Goal: Information Seeking & Learning: Learn about a topic

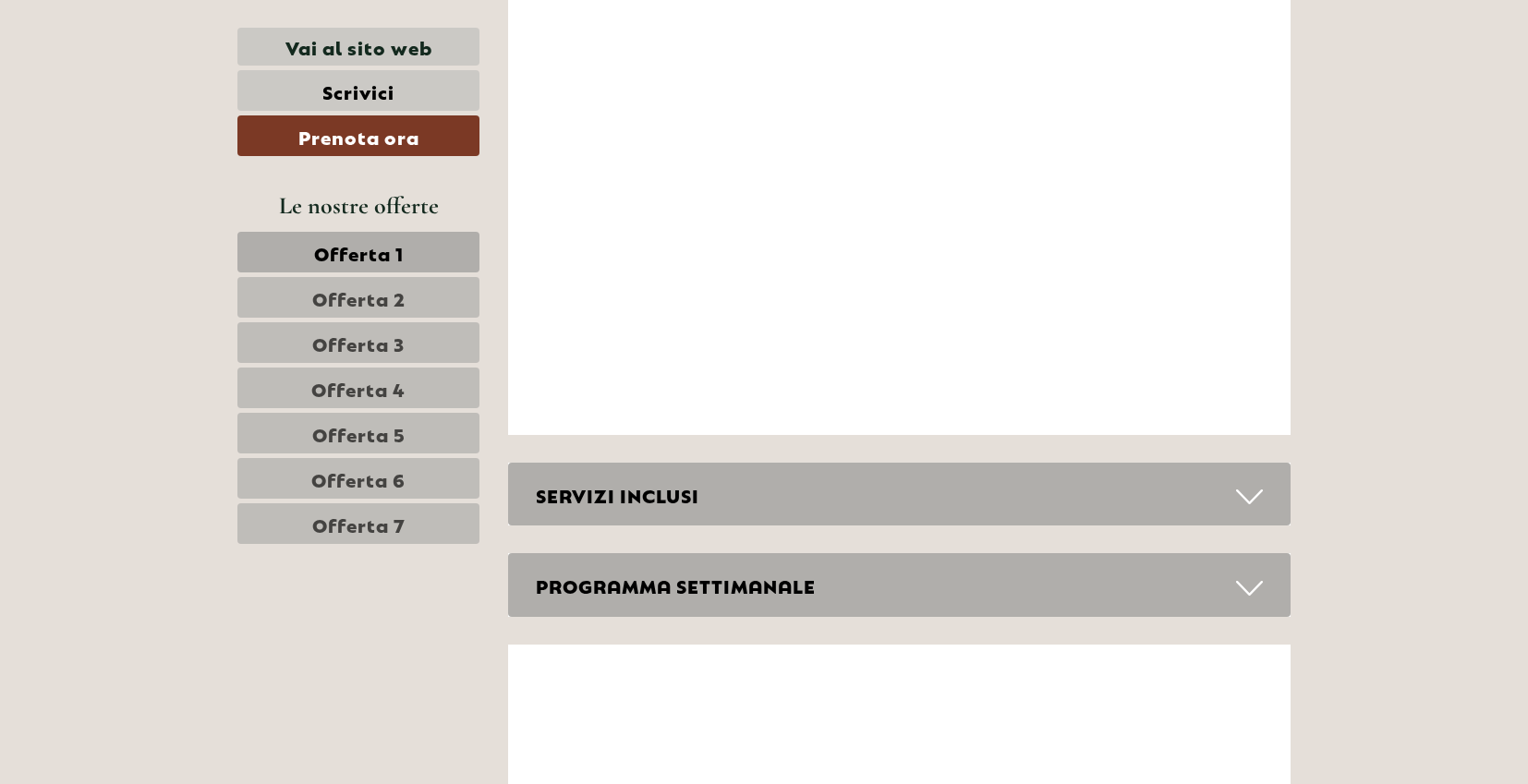
scroll to position [7000, 0]
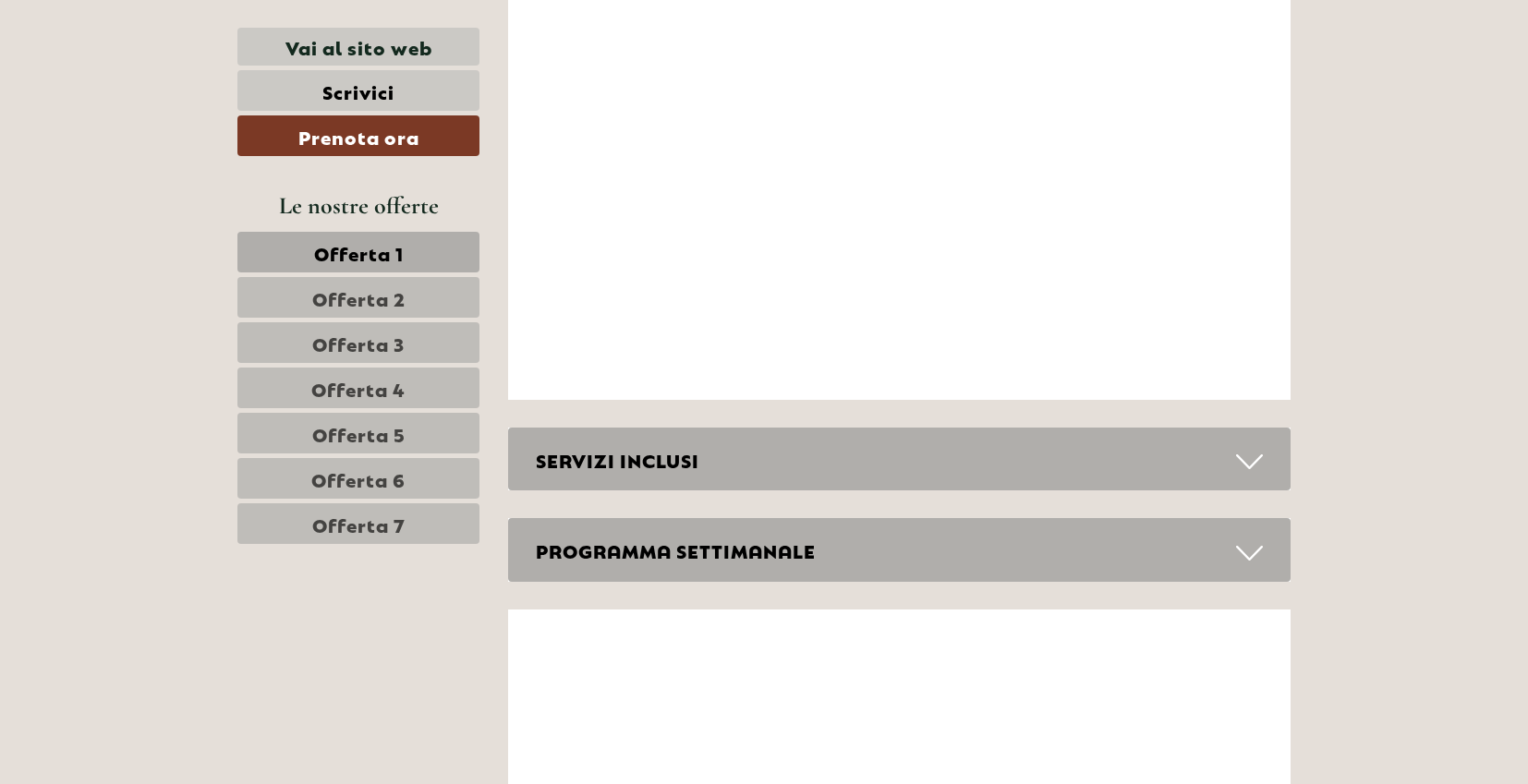
click at [789, 434] on div "SERVIZI INCLUSI" at bounding box center [900, 459] width 784 height 64
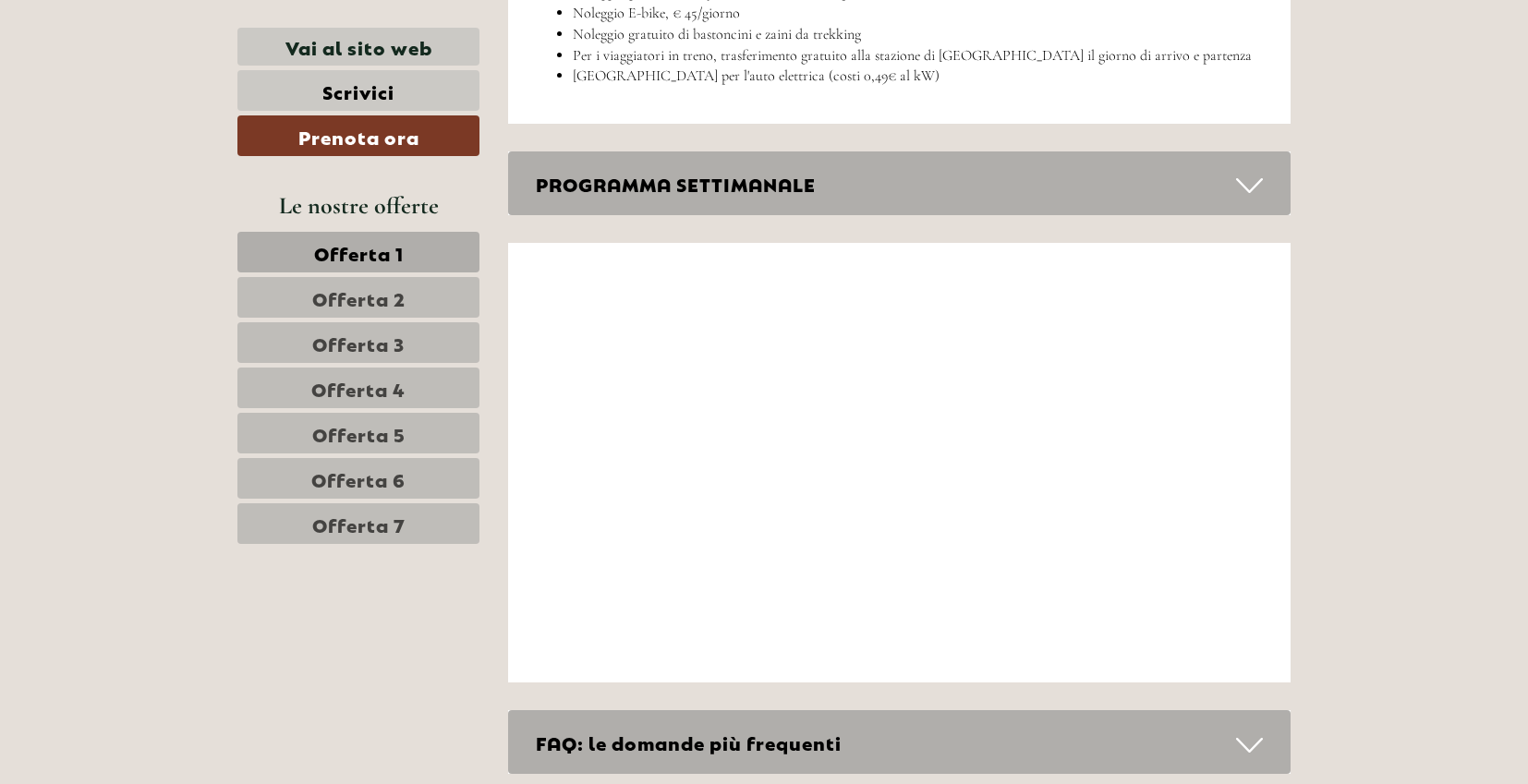
scroll to position [8232, 0]
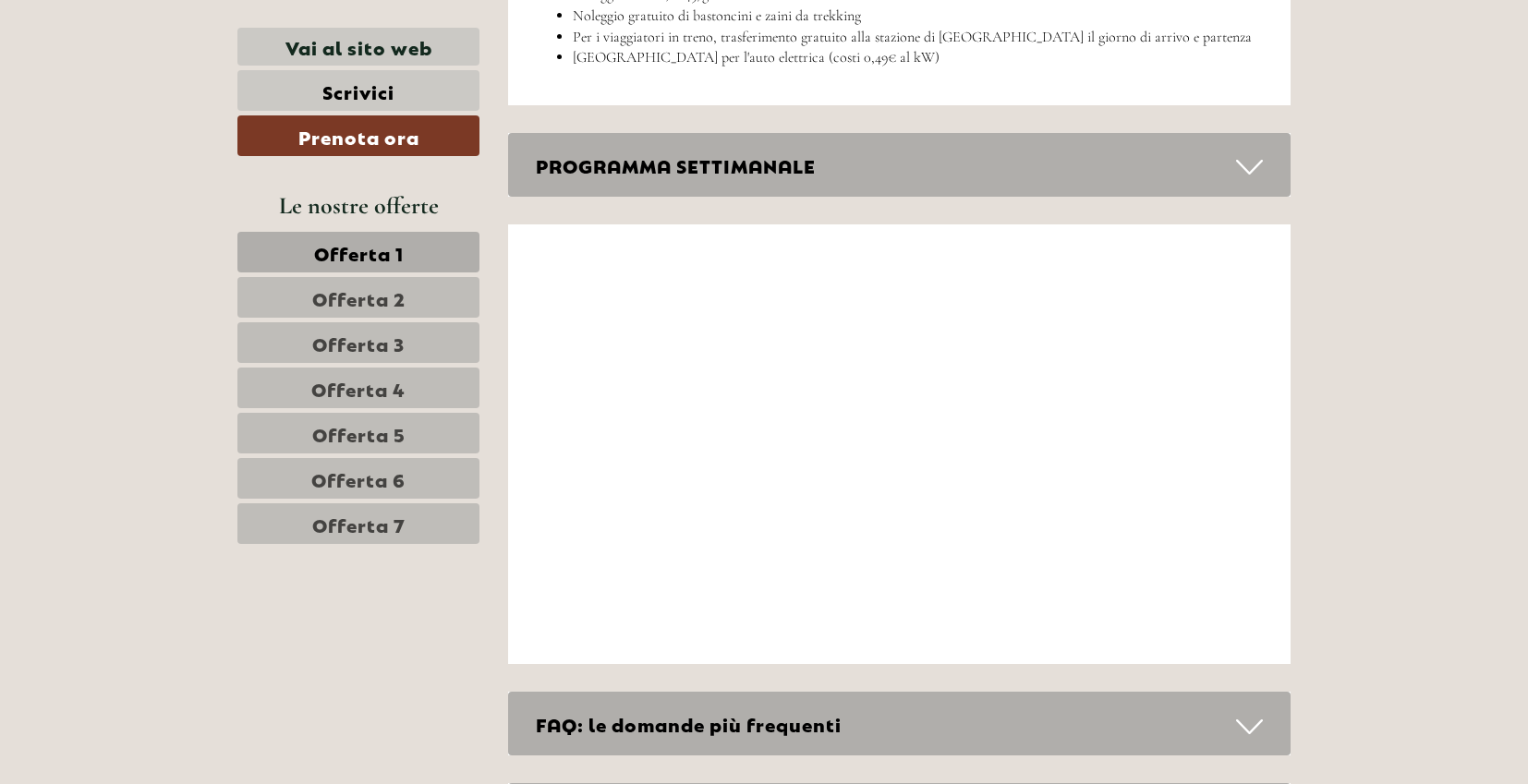
click at [762, 133] on div "PROGRAMMA SETTIMANALE" at bounding box center [900, 164] width 784 height 64
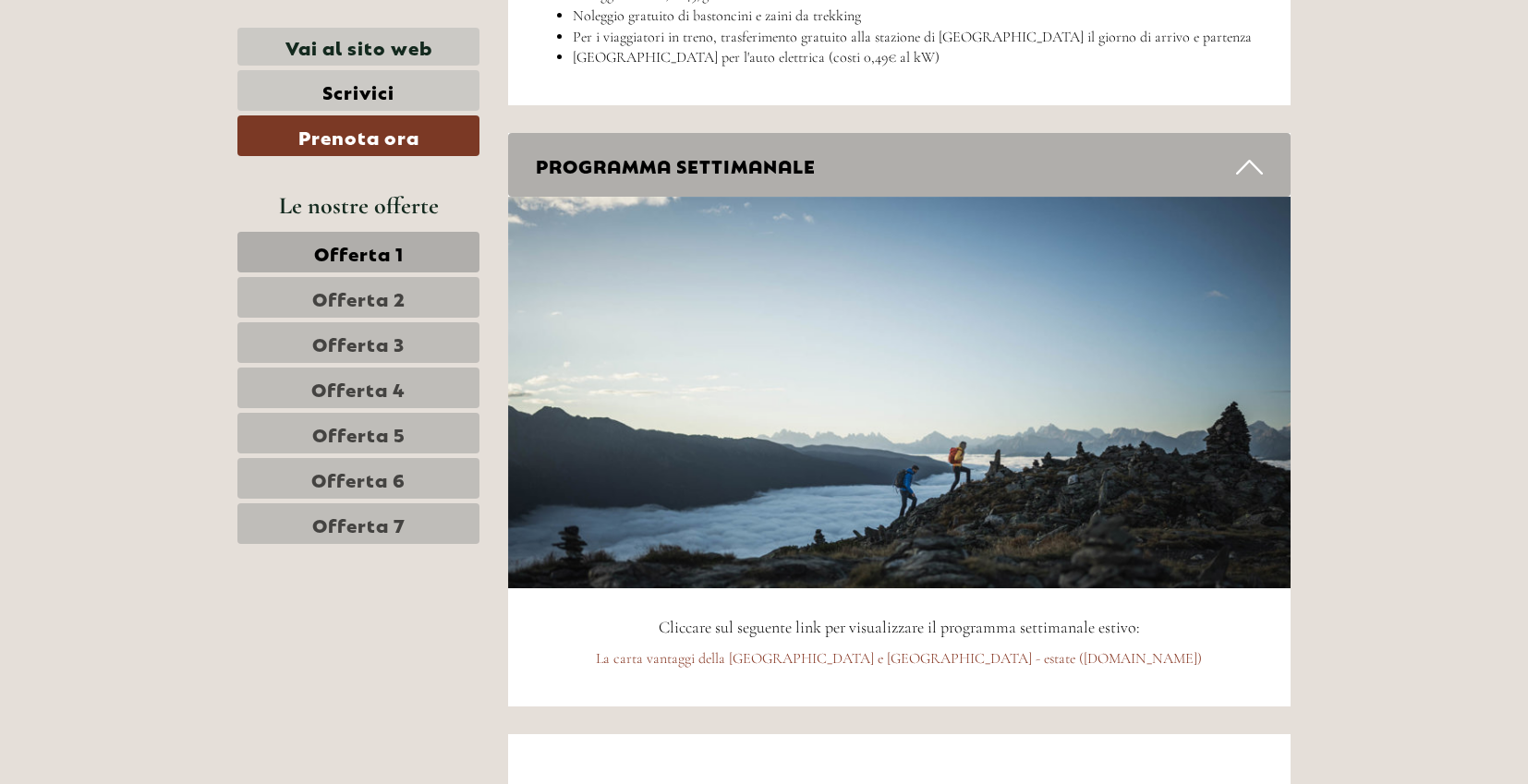
click at [762, 133] on div "PROGRAMMA SETTIMANALE" at bounding box center [900, 164] width 784 height 64
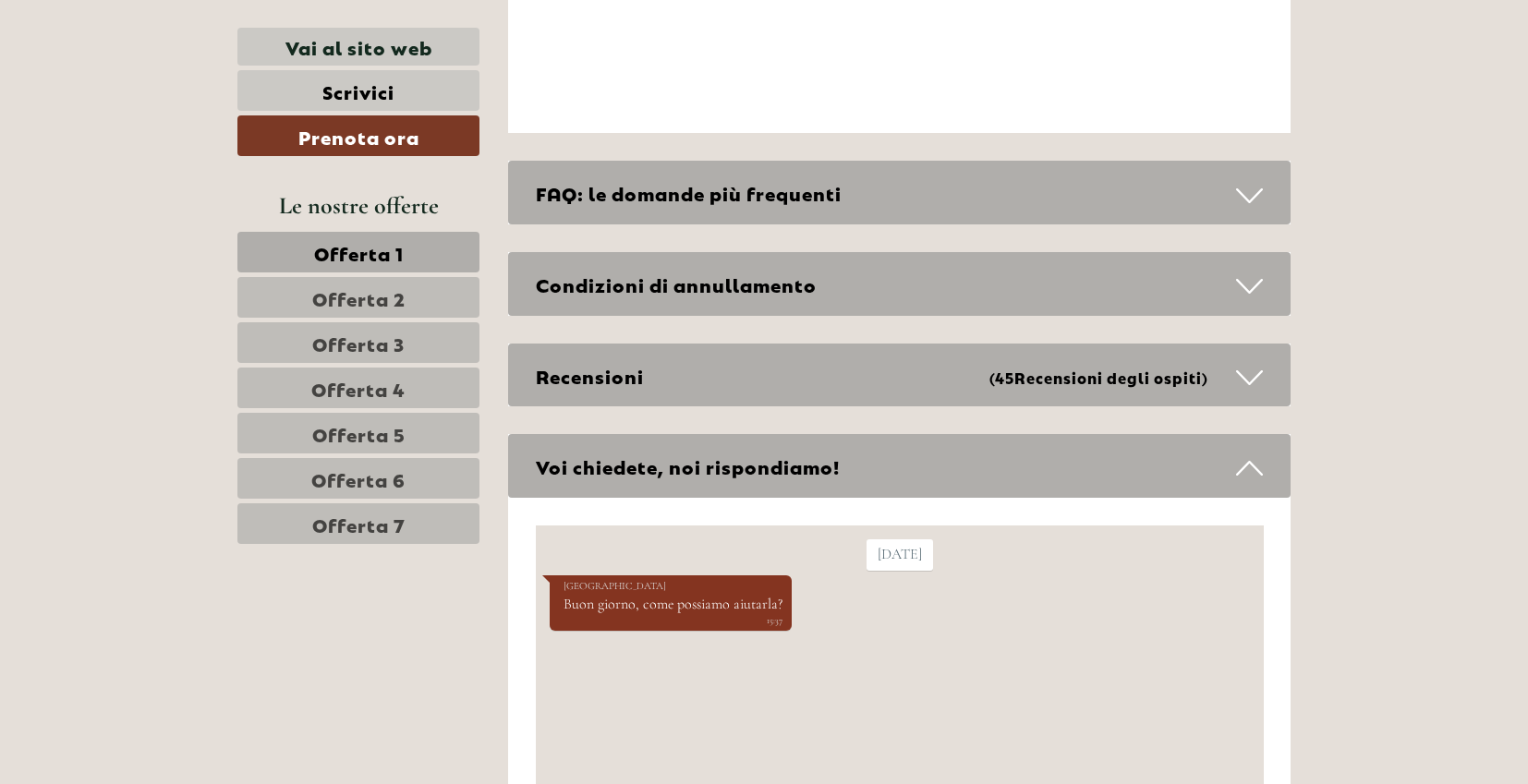
scroll to position [8787, 0]
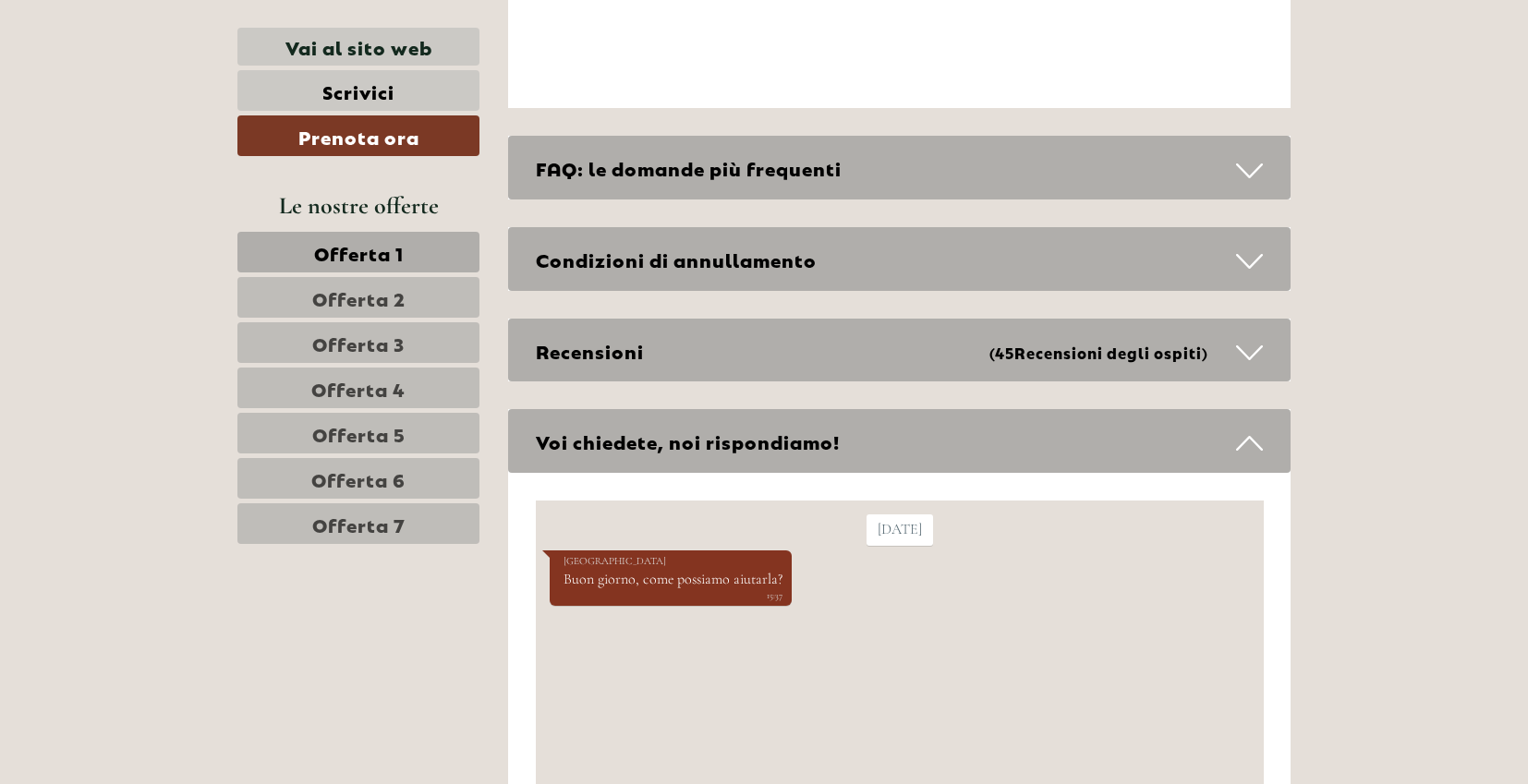
click at [780, 136] on div "FAQ: le domande più frequenti" at bounding box center [900, 167] width 784 height 64
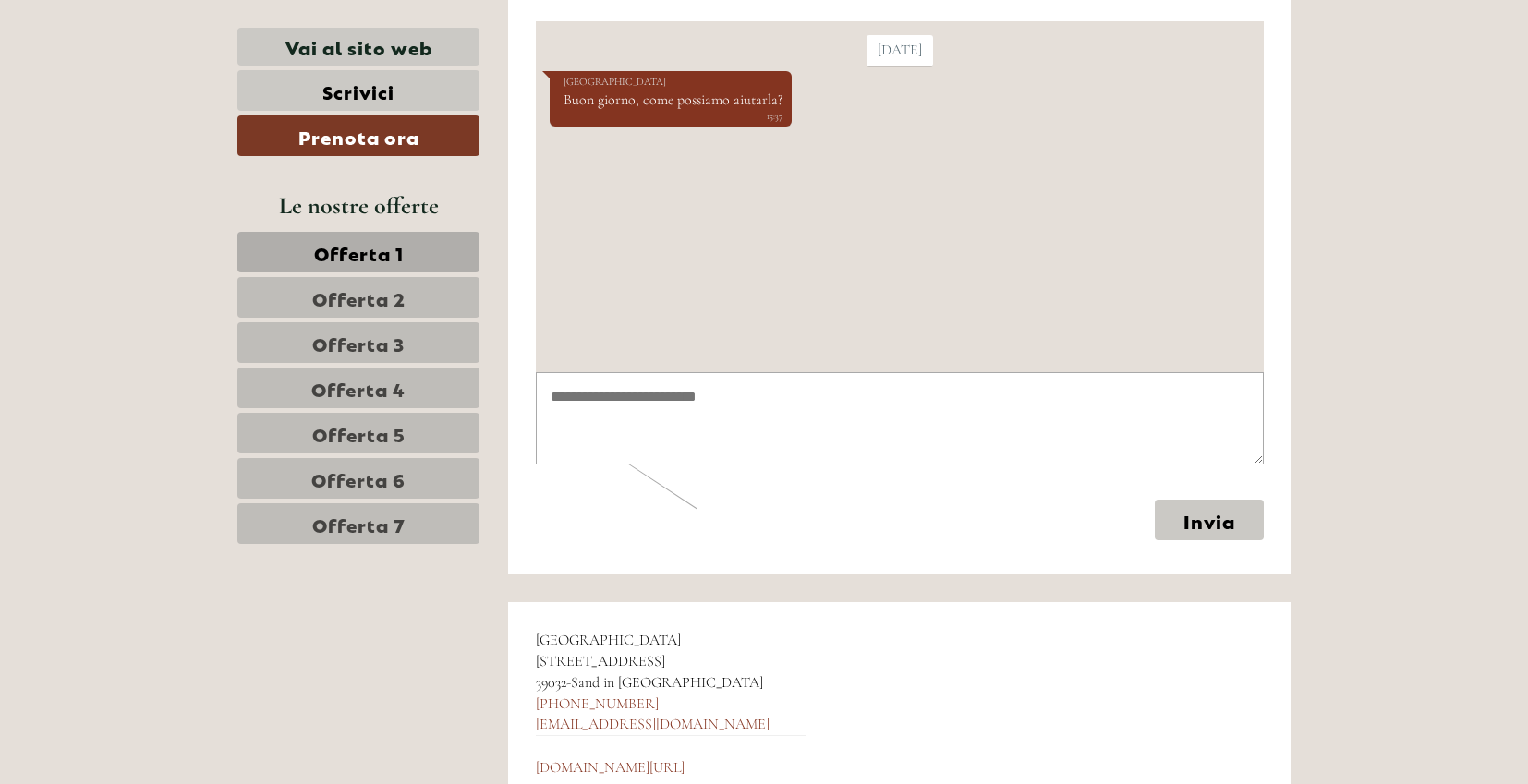
scroll to position [9846, 0]
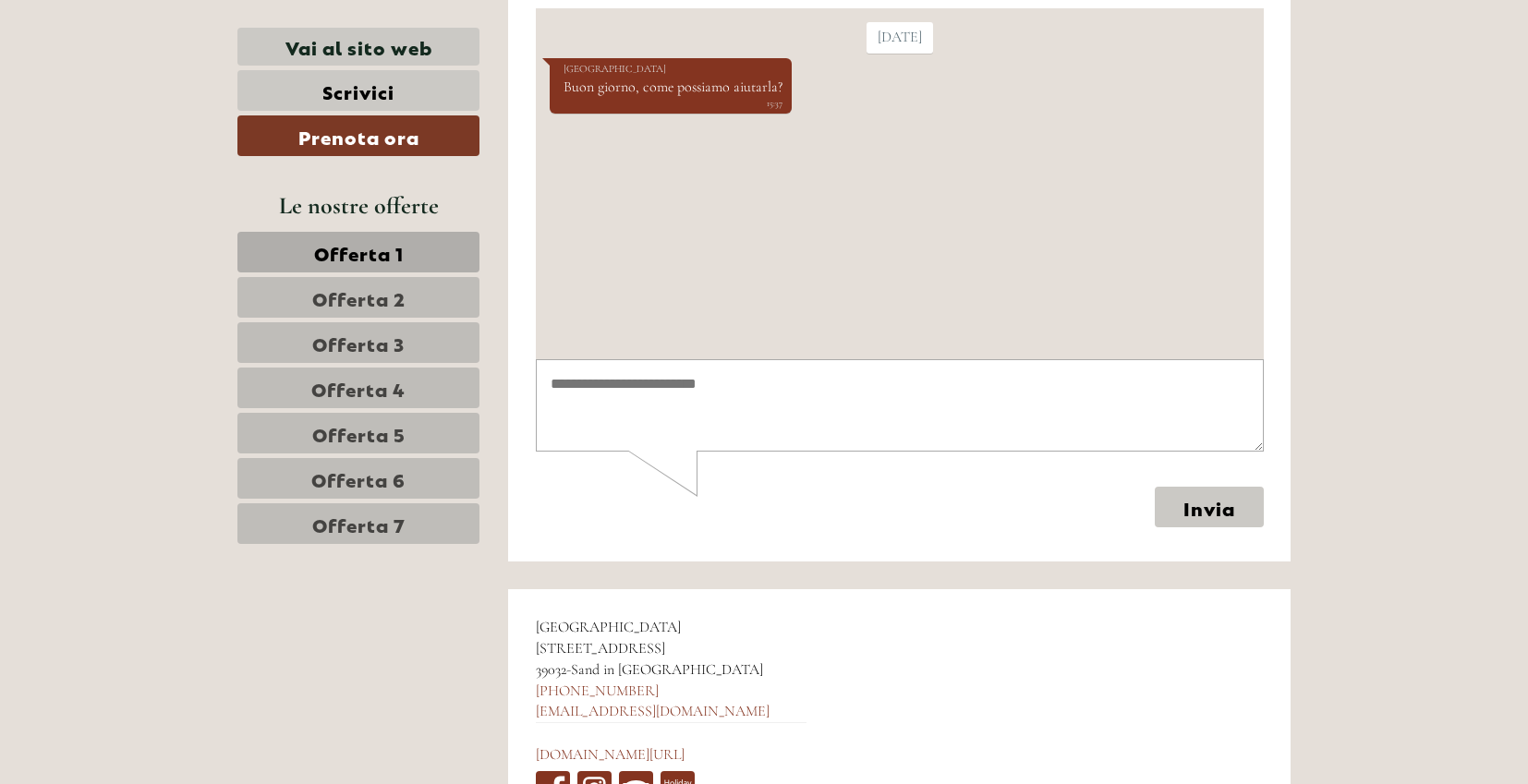
click at [415, 249] on link "Offerta 1" at bounding box center [358, 252] width 242 height 41
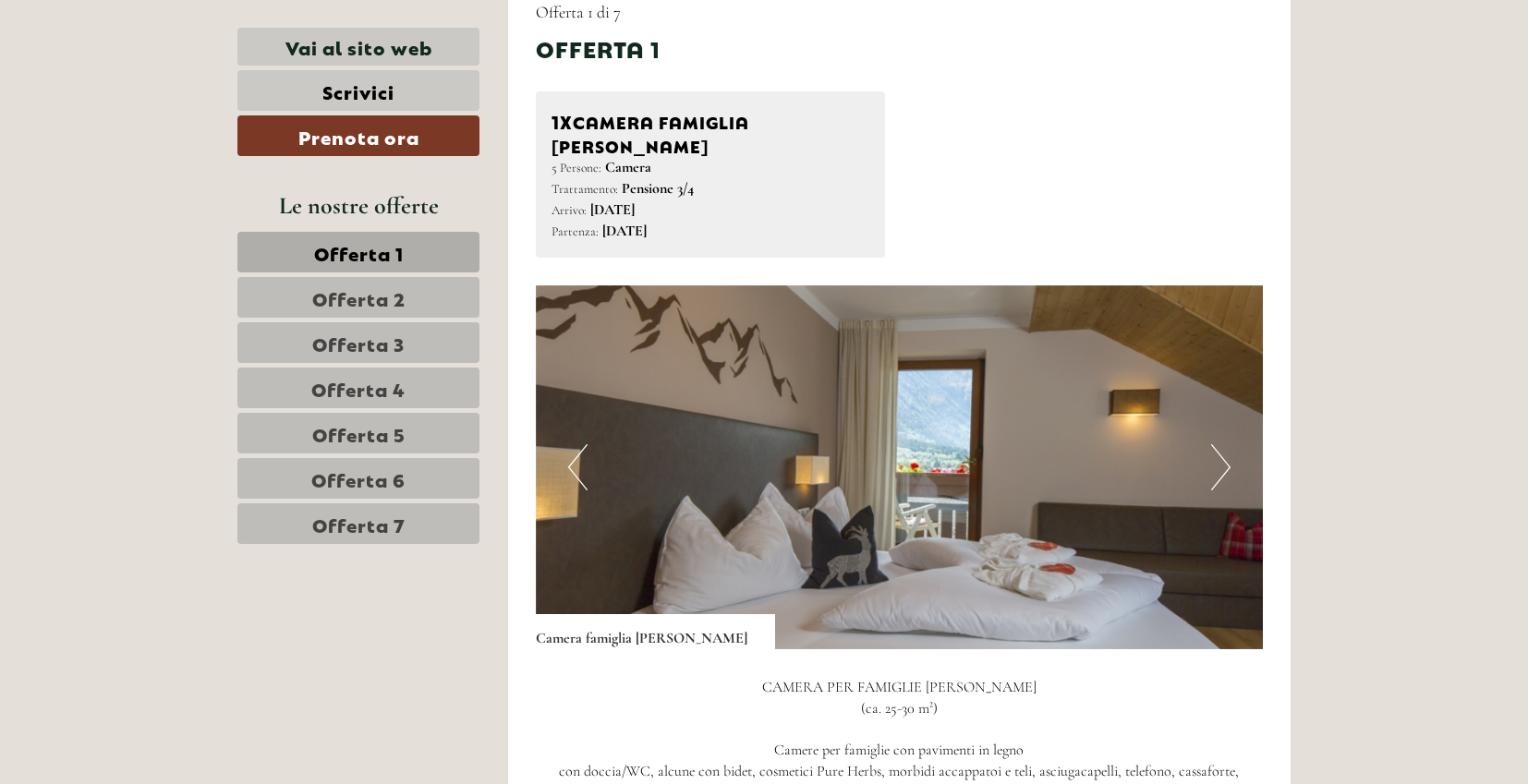
click at [413, 287] on link "Offerta 2" at bounding box center [358, 297] width 242 height 41
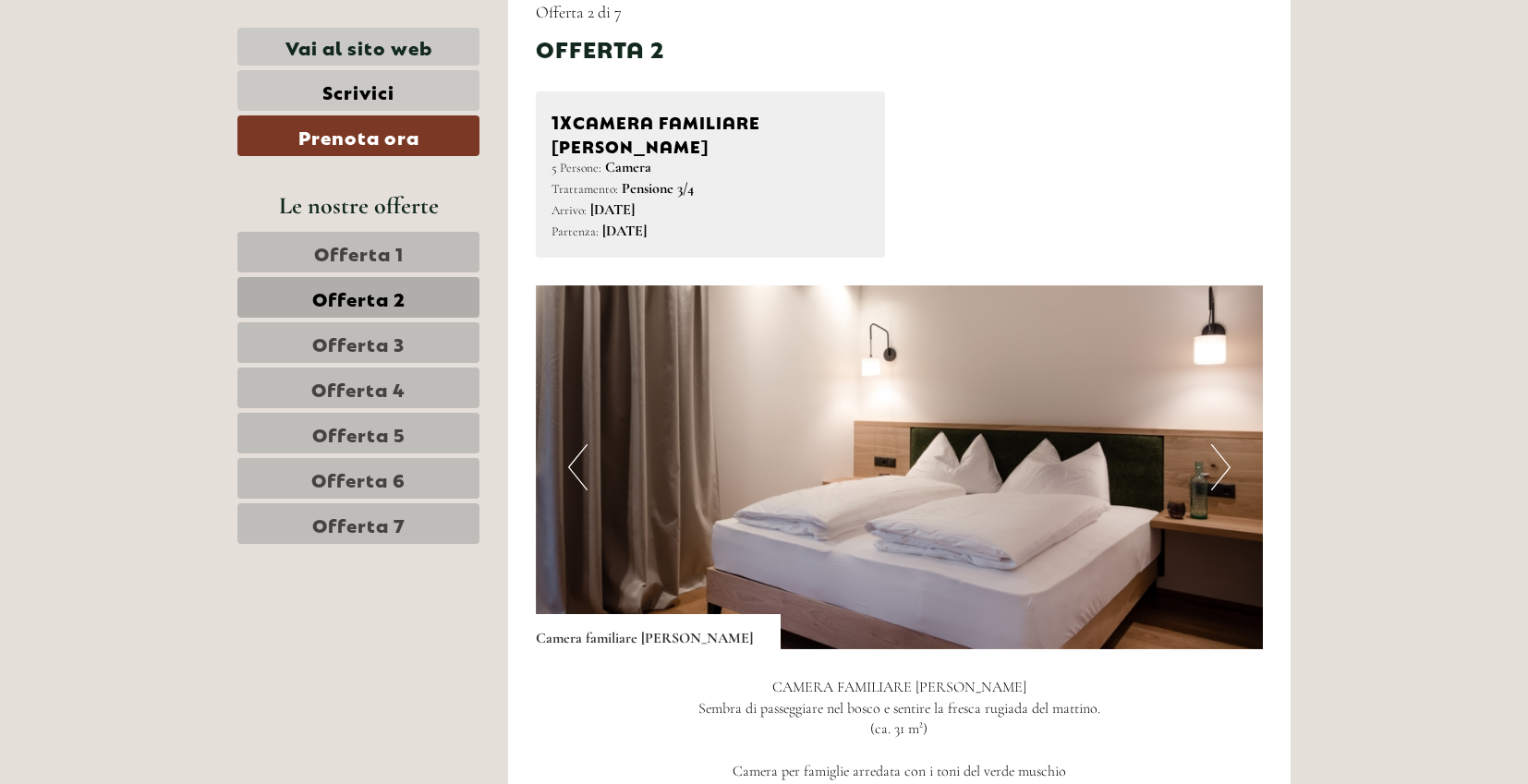
click at [403, 334] on span "Offerta 3" at bounding box center [358, 343] width 92 height 26
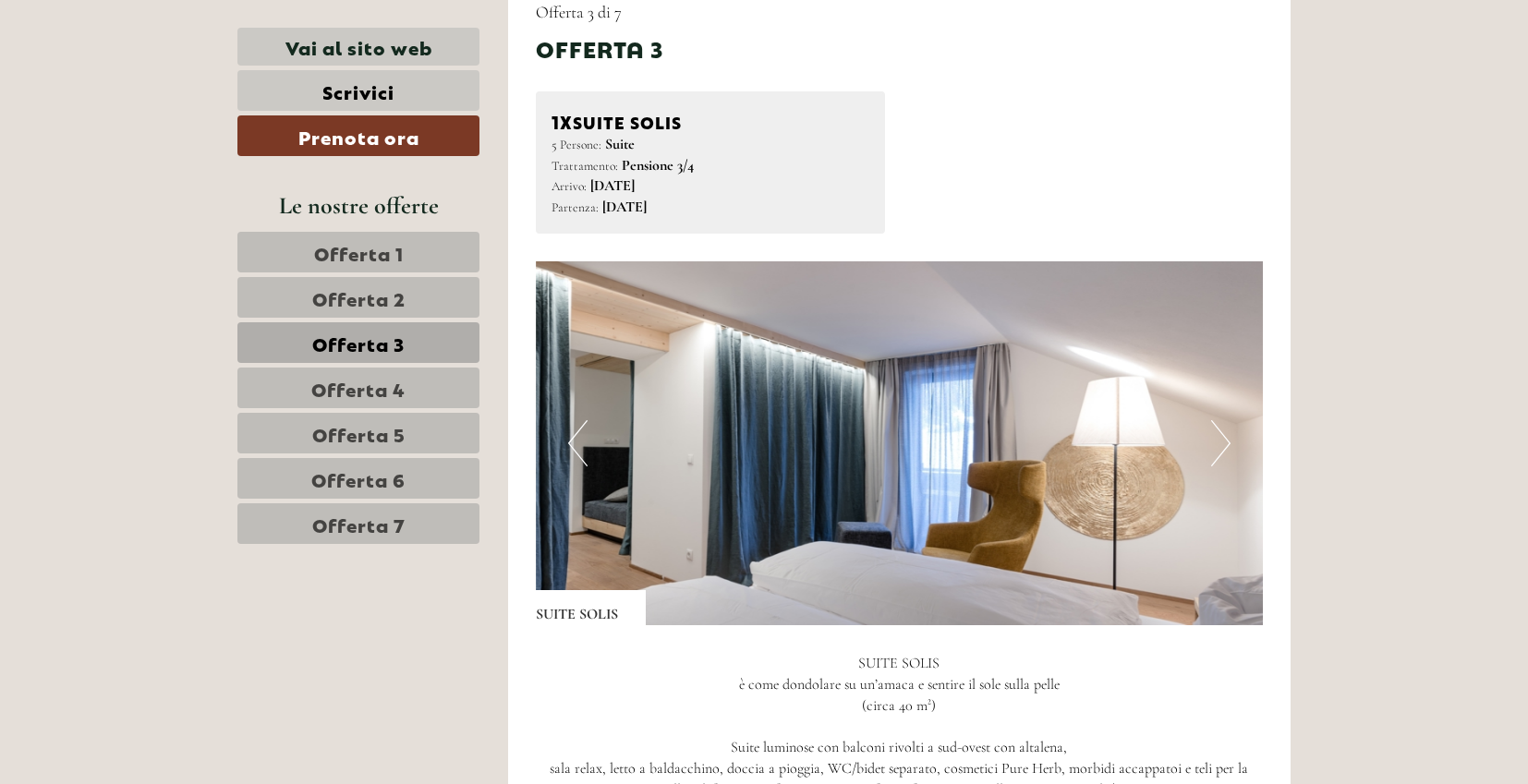
click at [389, 383] on span "Offerta 4" at bounding box center [358, 387] width 94 height 26
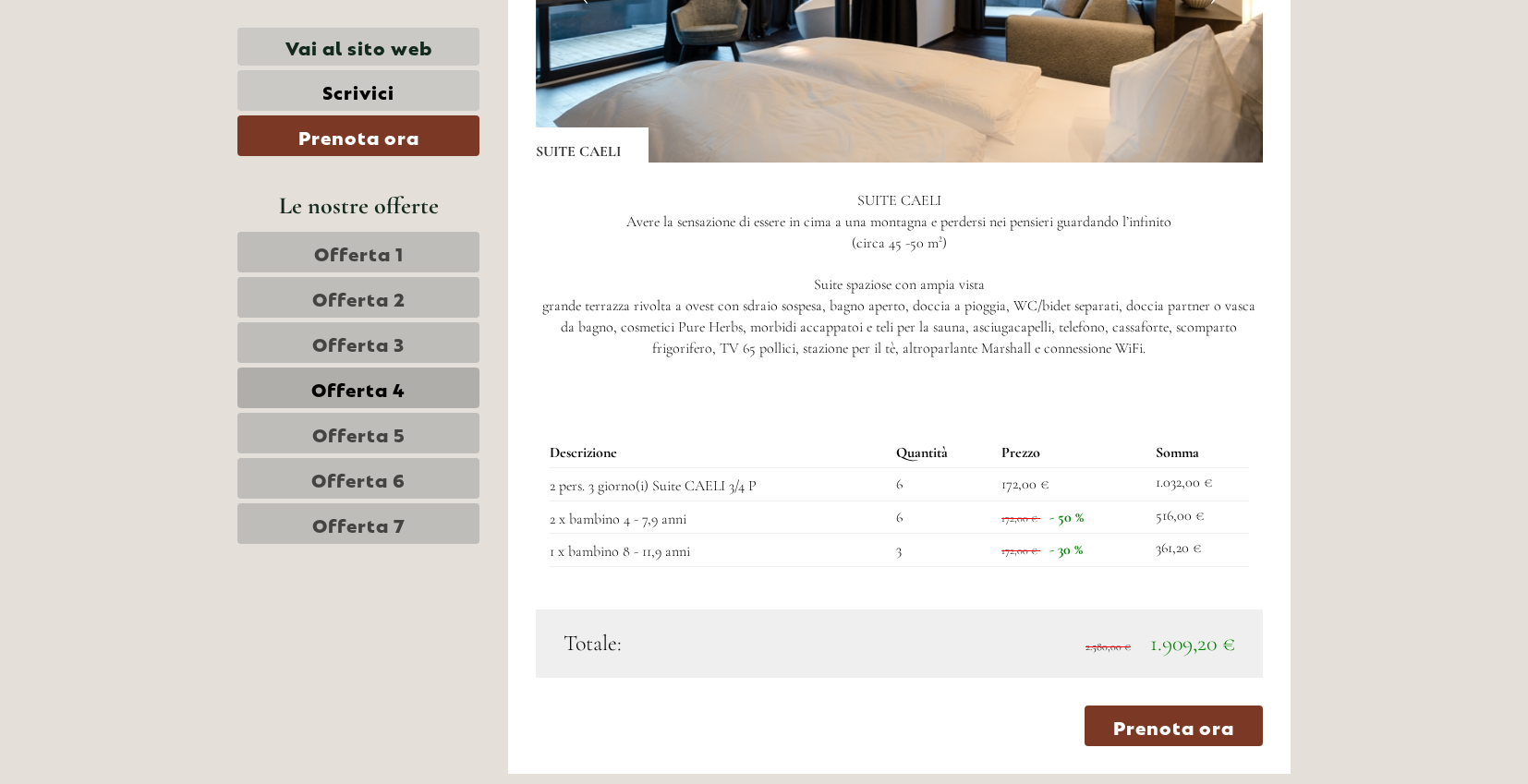
scroll to position [1599, 0]
click at [362, 434] on span "Offerta 5" at bounding box center [359, 433] width 93 height 26
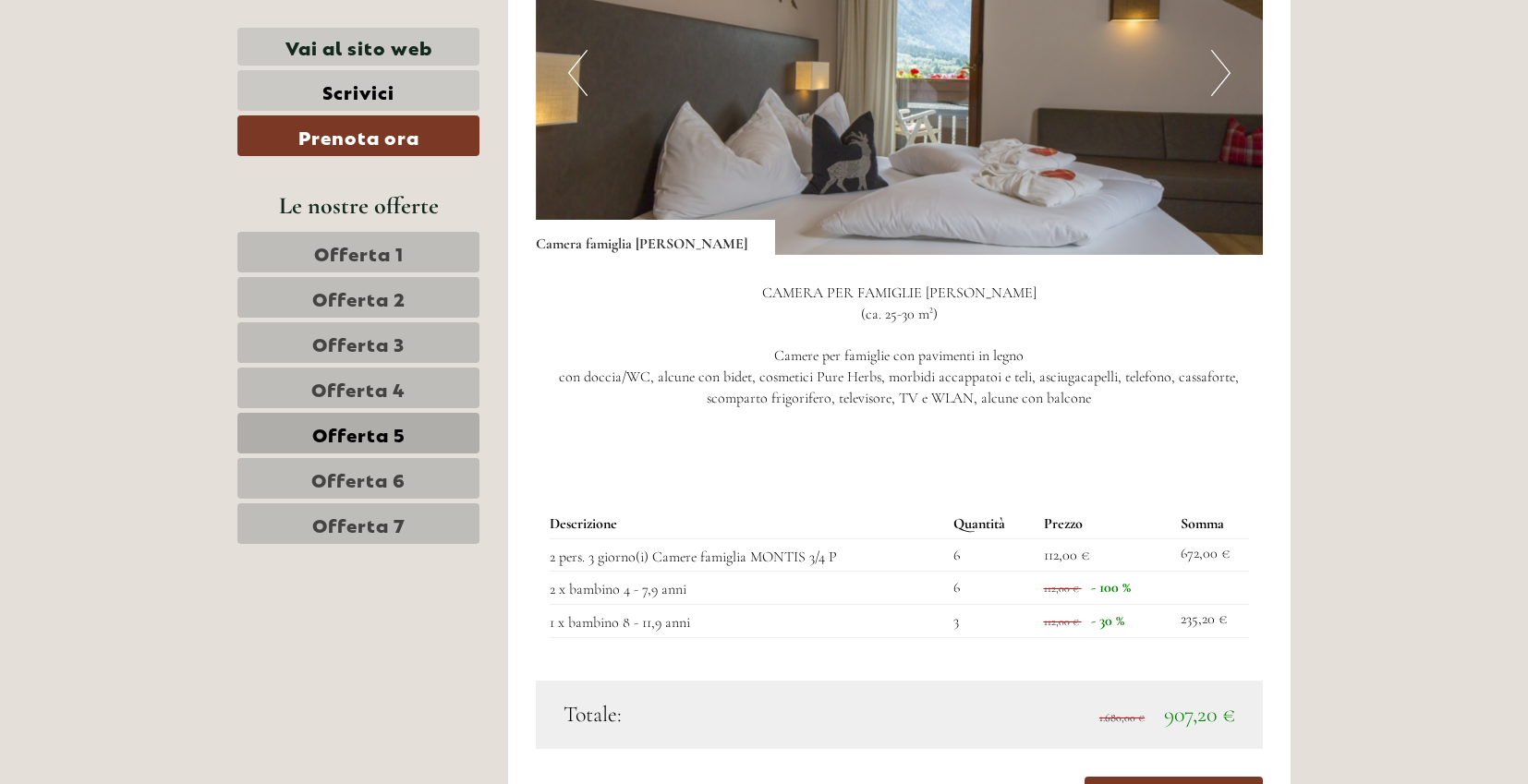
scroll to position [1532, 0]
click at [417, 485] on link "Offerta 6" at bounding box center [358, 478] width 242 height 41
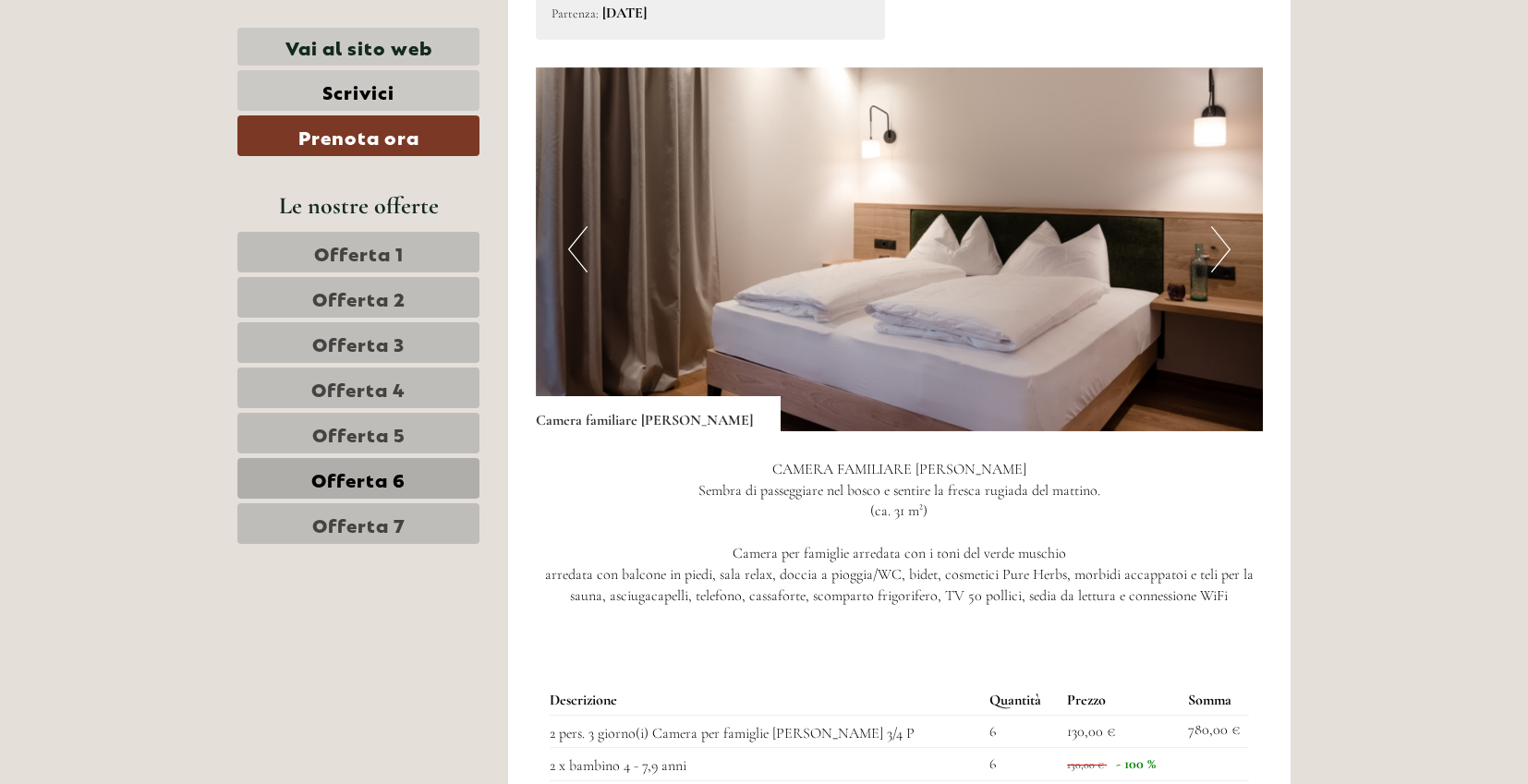
scroll to position [1148, 0]
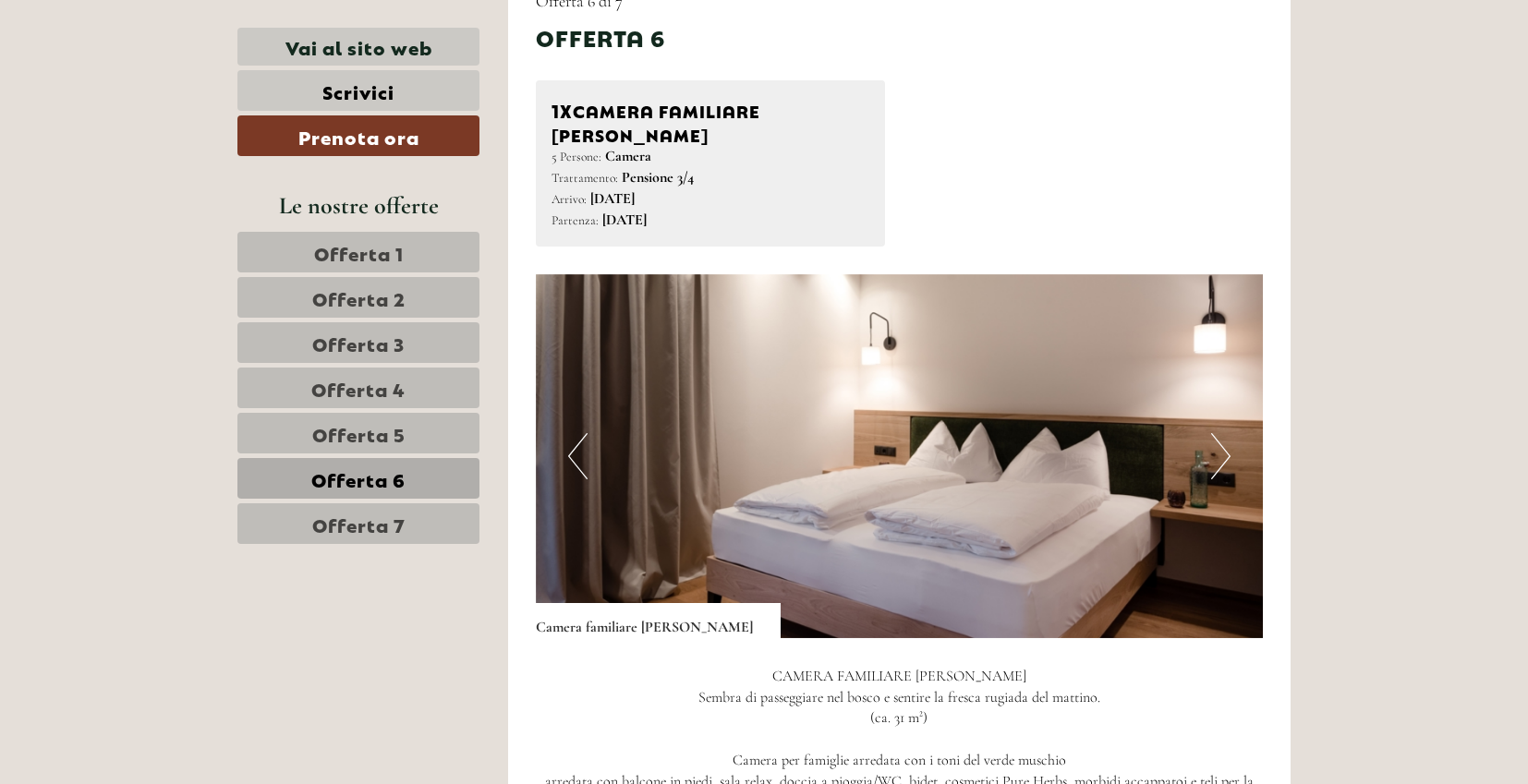
click at [422, 523] on link "Offerta 7" at bounding box center [358, 524] width 242 height 41
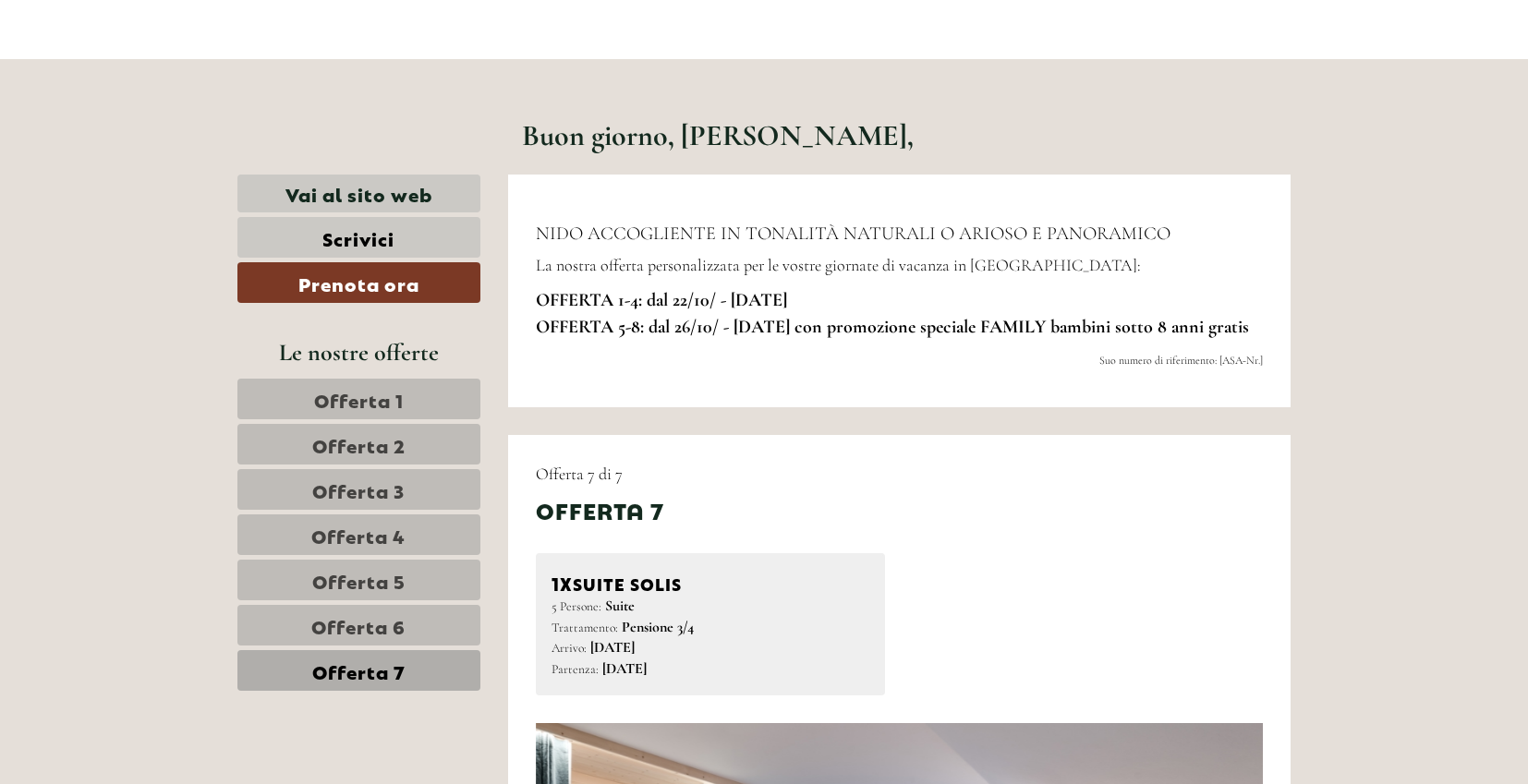
scroll to position [0, 0]
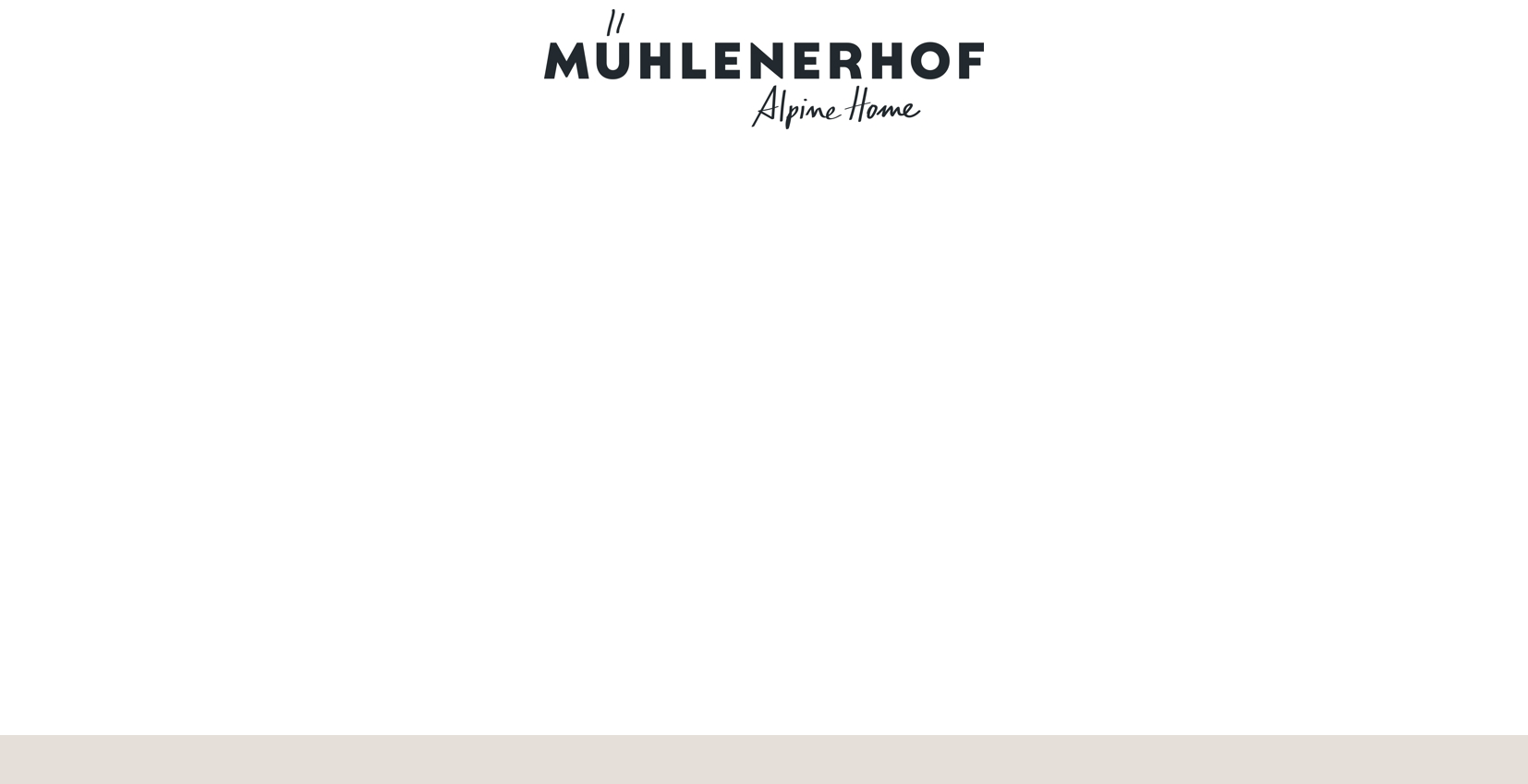
click at [803, 79] on div at bounding box center [763, 69] width 1034 height 120
